Goal: Information Seeking & Learning: Learn about a topic

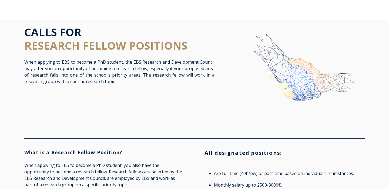
scroll to position [62, 0]
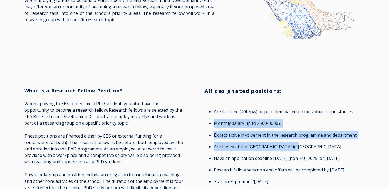
drag, startPoint x: 208, startPoint y: 125, endPoint x: 294, endPoint y: 147, distance: 89.5
click at [294, 147] on ul "Are full time (40h/pw) or part-time based on individual circumstances. Monthly …" at bounding box center [285, 147] width 160 height 79
click at [294, 147] on li "Are based at the [GEOGRAPHIC_DATA] in [GEOGRAPHIC_DATA]." at bounding box center [288, 147] width 148 height 9
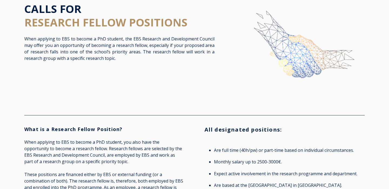
scroll to position [0, 0]
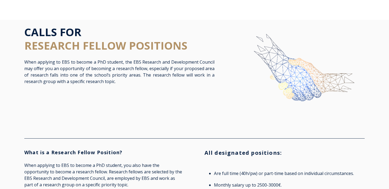
drag, startPoint x: 308, startPoint y: 76, endPoint x: 309, endPoint y: 2, distance: 74.3
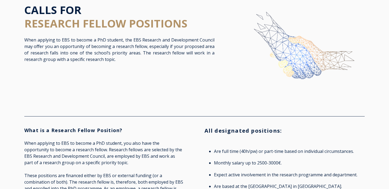
scroll to position [25, 0]
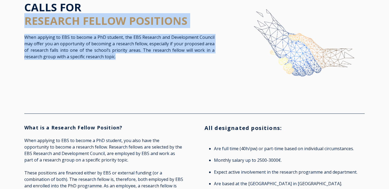
drag, startPoint x: 119, startPoint y: 64, endPoint x: 17, endPoint y: 23, distance: 109.7
click at [17, 23] on div "CALLS FOR RESEARCH FELLOW POSITIONS When applying to EBS to become a PhD studen…" at bounding box center [194, 51] width 389 height 113
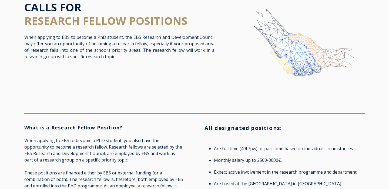
click at [29, 22] on span "RESEARCH FELLOW POSITIONS" at bounding box center [105, 20] width 163 height 15
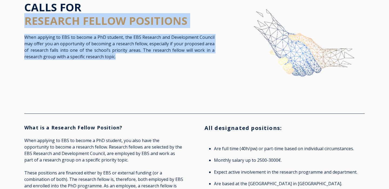
drag, startPoint x: 24, startPoint y: 20, endPoint x: 205, endPoint y: 65, distance: 186.8
click at [214, 62] on div "CALLS FOR RESEARCH FELLOW POSITIONS When applying to EBS to become a PhD studen…" at bounding box center [119, 34] width 201 height 66
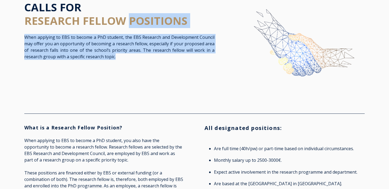
drag, startPoint x: 129, startPoint y: 21, endPoint x: 121, endPoint y: 59, distance: 38.3
click at [123, 60] on div "CALLS FOR RESEARCH FELLOW POSITIONS When applying to EBS to become a PhD studen…" at bounding box center [119, 34] width 201 height 66
click at [121, 59] on p "When applying to EBS to become a PhD student, the EBS Research and Development …" at bounding box center [119, 47] width 190 height 26
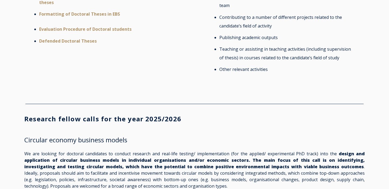
scroll to position [407, 0]
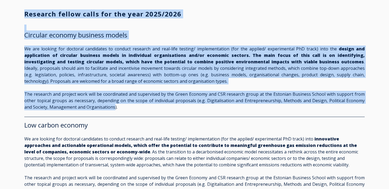
drag, startPoint x: 16, startPoint y: 19, endPoint x: 103, endPoint y: 115, distance: 128.9
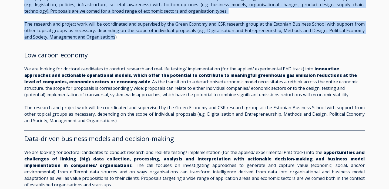
scroll to position [484, 0]
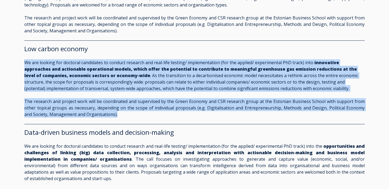
drag, startPoint x: 116, startPoint y: 122, endPoint x: 71, endPoint y: 127, distance: 46.2
click at [71, 124] on div "Low carbon economy We are looking for doctoral candidates to conduct research a…" at bounding box center [194, 82] width 340 height 83
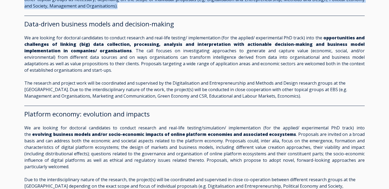
scroll to position [605, 0]
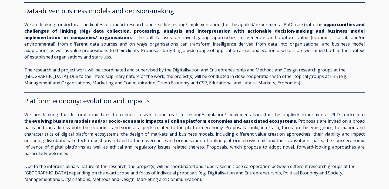
click at [65, 86] on p "The research and project work will be coordinated and supervised by the Digital…" at bounding box center [194, 76] width 340 height 19
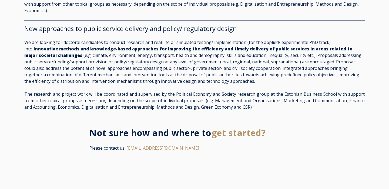
scroll to position [971, 0]
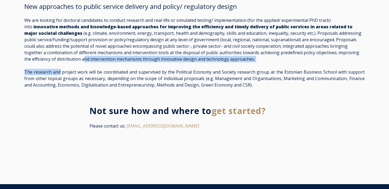
drag, startPoint x: 59, startPoint y: 63, endPoint x: 56, endPoint y: 58, distance: 5.3
click at [56, 58] on span "New approaches to public service delivery and policy/ regulatory design We are …" at bounding box center [194, 45] width 340 height 86
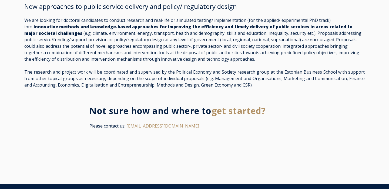
click at [75, 80] on p "The research and project work will be coordinated and supervised by the Politic…" at bounding box center [194, 78] width 340 height 19
